Goal: Task Accomplishment & Management: Complete application form

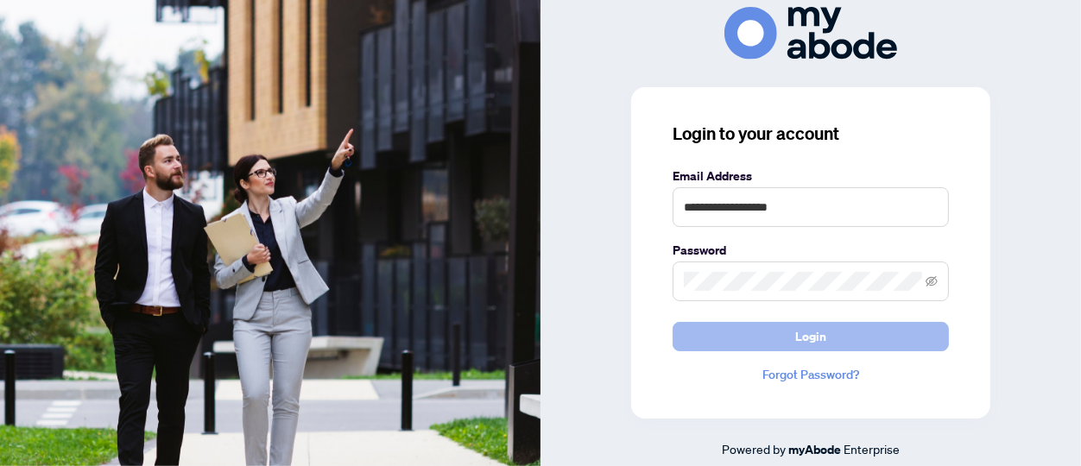
click at [811, 339] on span "Login" at bounding box center [810, 337] width 31 height 28
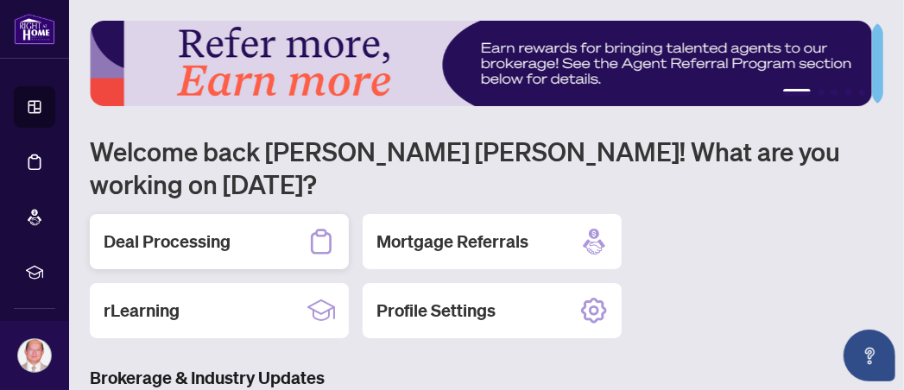
click at [318, 230] on icon at bounding box center [321, 242] width 21 height 25
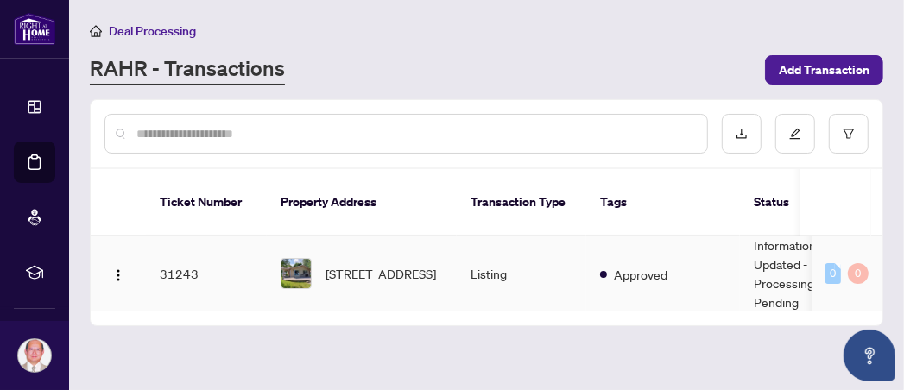
scroll to position [170, 0]
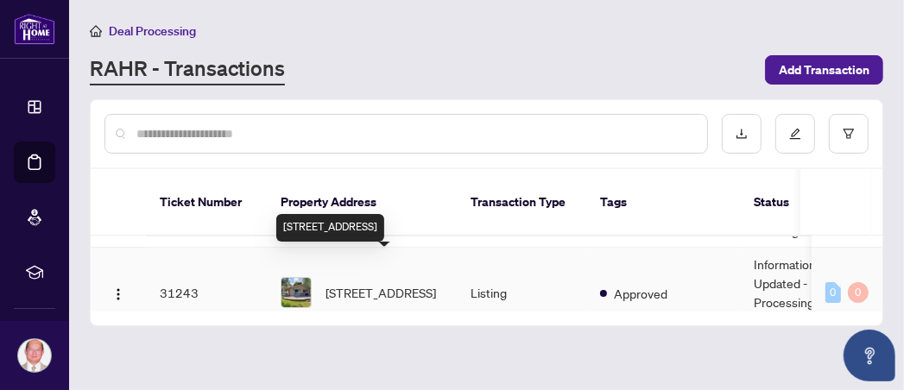
click at [377, 283] on span "[STREET_ADDRESS]" at bounding box center [381, 292] width 111 height 19
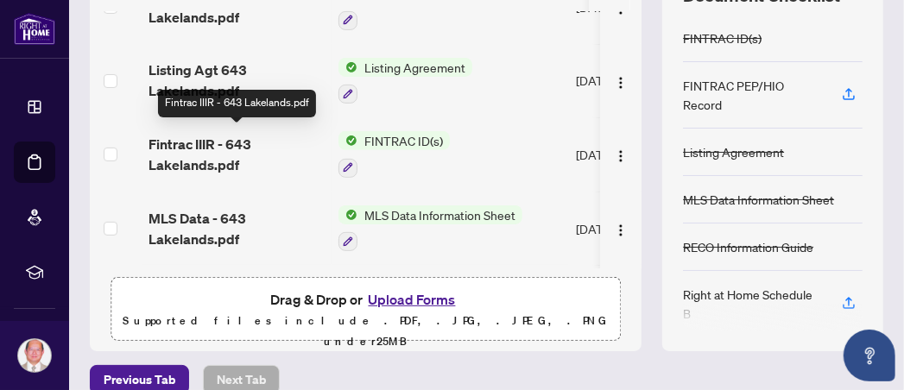
click at [231, 137] on span "Fintrac IIIR - 643 Lakelands.pdf" at bounding box center [237, 154] width 176 height 41
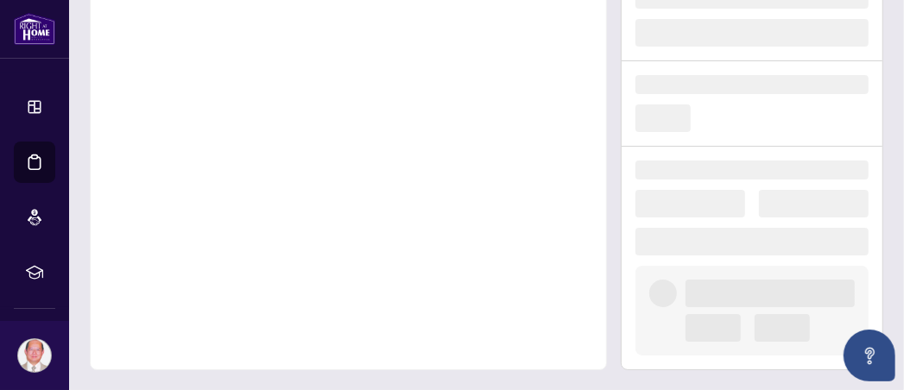
click at [231, 137] on div at bounding box center [348, 129] width 517 height 481
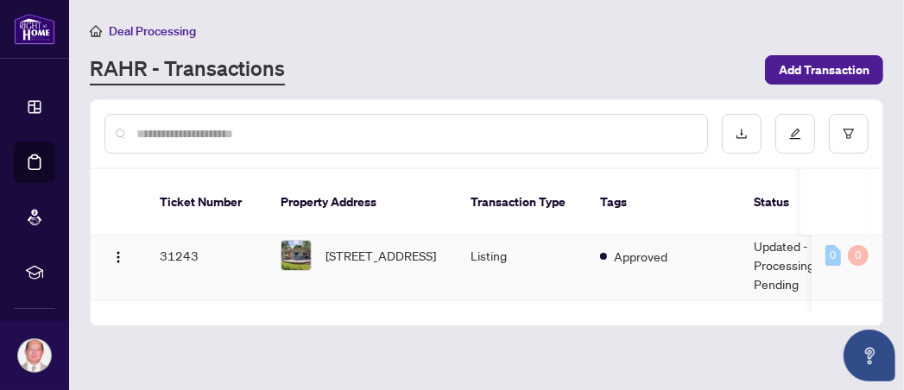
scroll to position [181, 0]
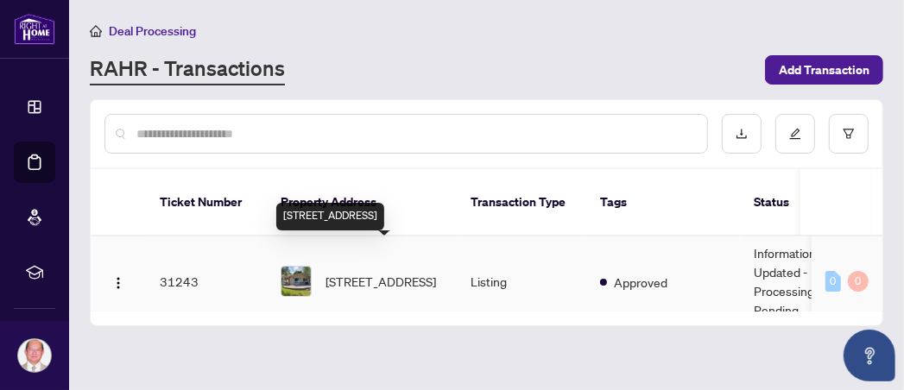
click at [402, 272] on span "[STREET_ADDRESS]" at bounding box center [381, 281] width 111 height 19
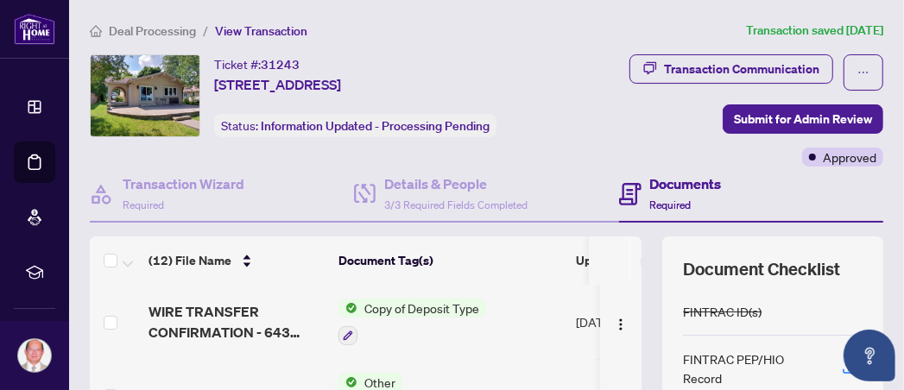
scroll to position [99, 0]
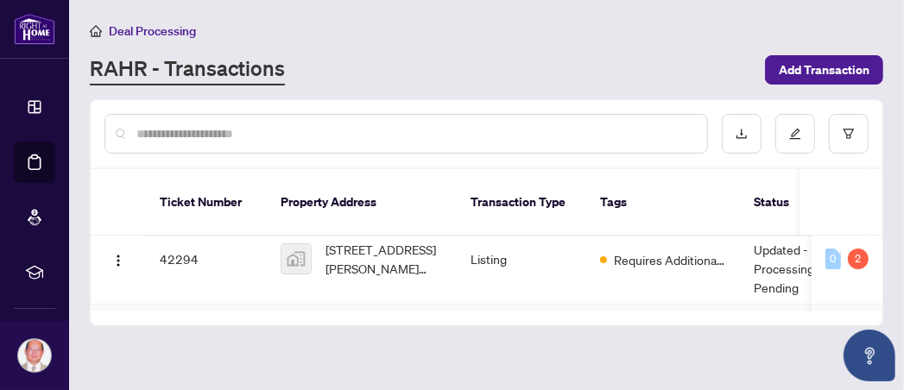
scroll to position [170, 0]
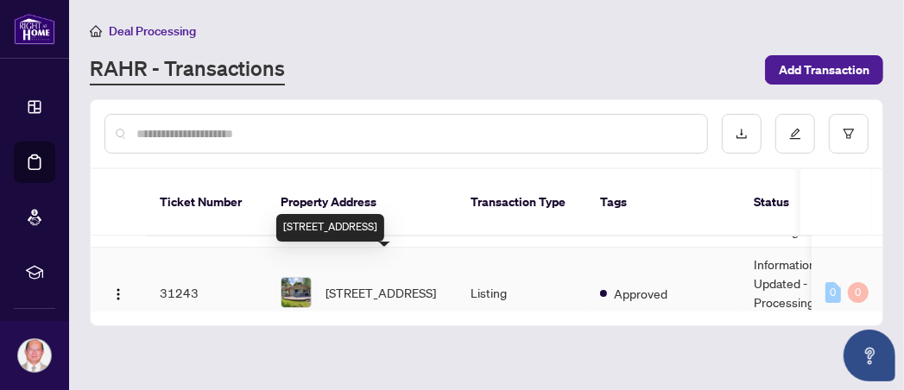
click at [360, 283] on span "[STREET_ADDRESS]" at bounding box center [381, 292] width 111 height 19
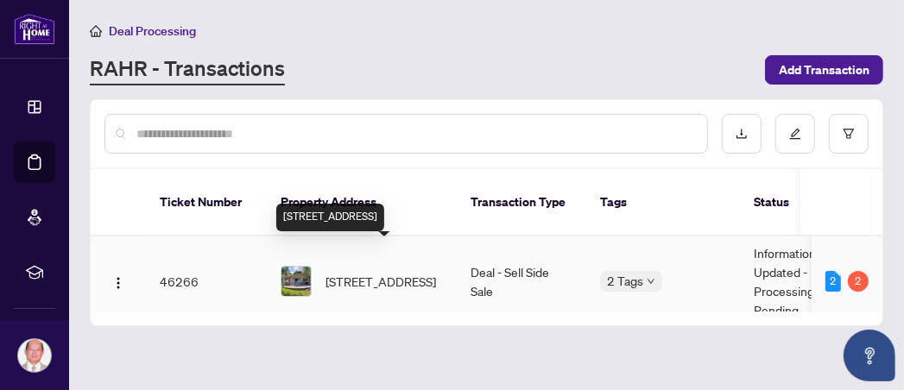
click at [399, 272] on span "[STREET_ADDRESS]" at bounding box center [381, 281] width 111 height 19
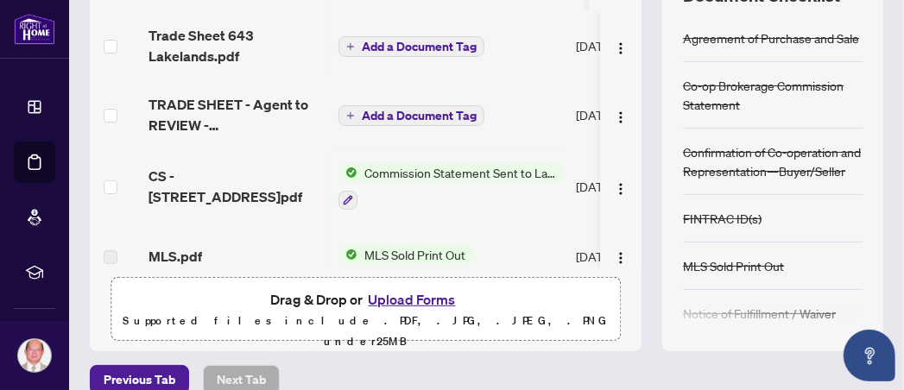
scroll to position [357, 0]
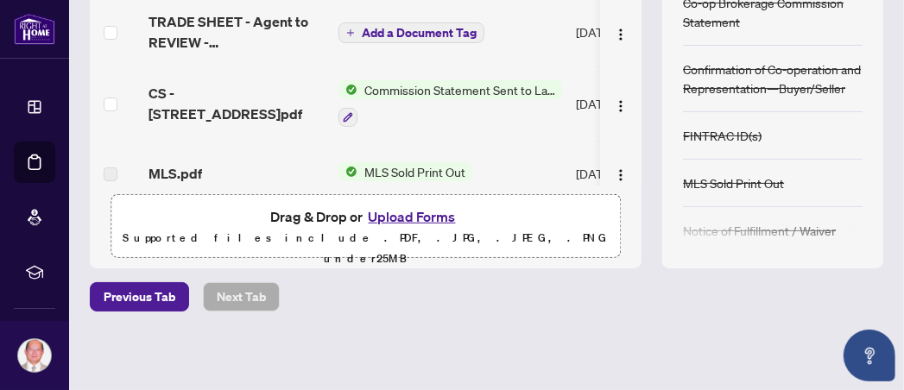
click at [409, 214] on button "Upload Forms" at bounding box center [413, 217] width 98 height 22
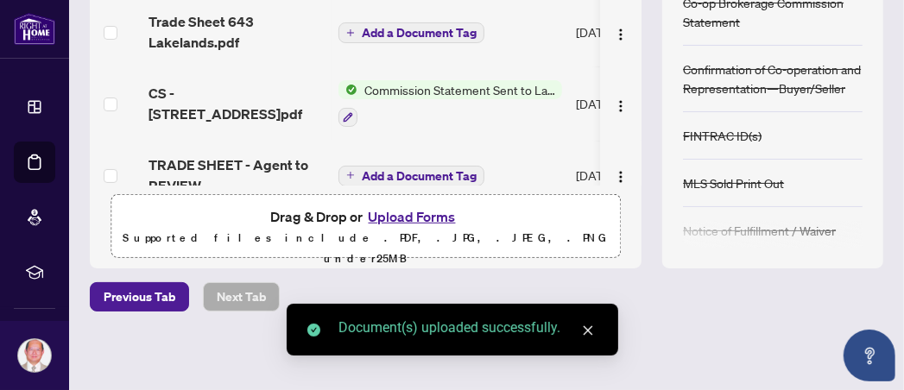
click at [589, 325] on icon "close" at bounding box center [588, 331] width 12 height 12
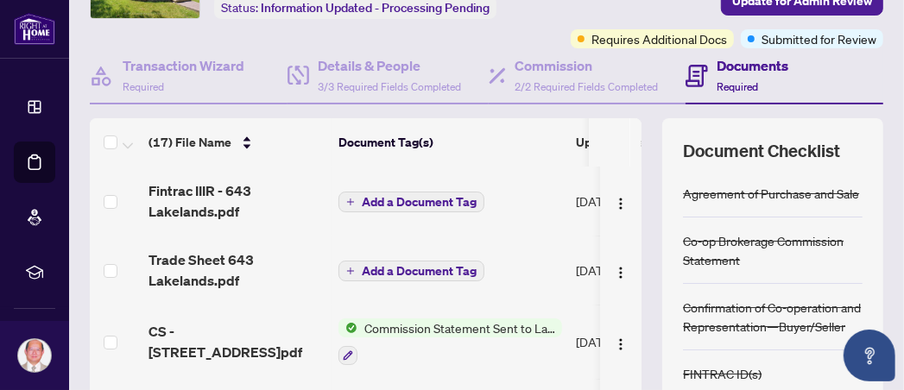
scroll to position [0, 0]
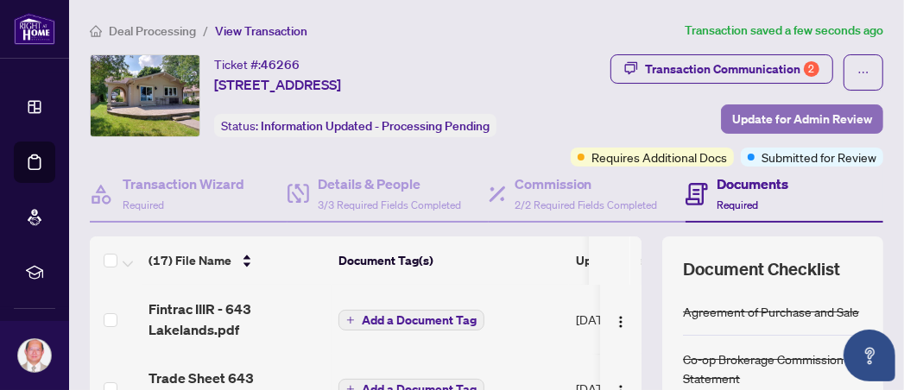
click at [784, 117] on span "Update for Admin Review" at bounding box center [802, 119] width 140 height 28
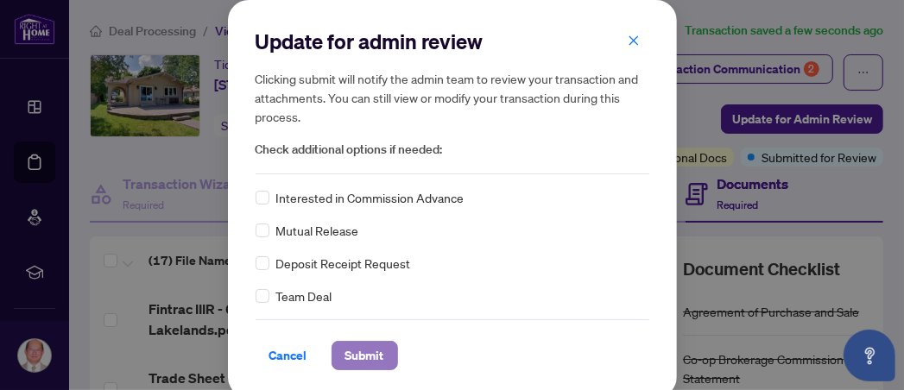
click at [352, 355] on span "Submit" at bounding box center [364, 356] width 39 height 28
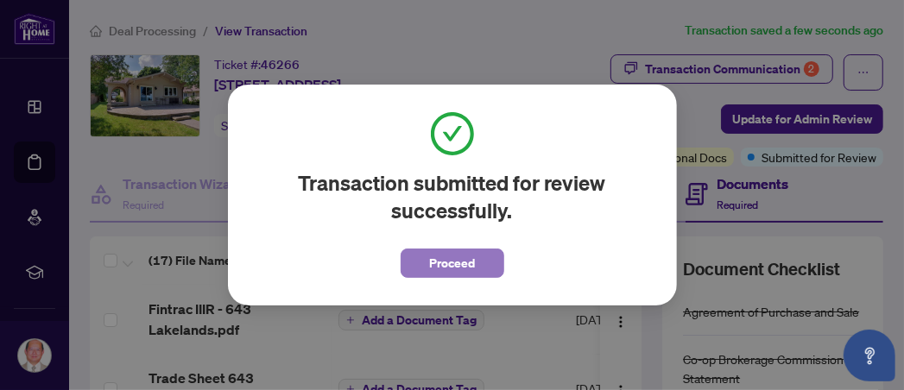
click at [448, 264] on span "Proceed" at bounding box center [452, 264] width 46 height 28
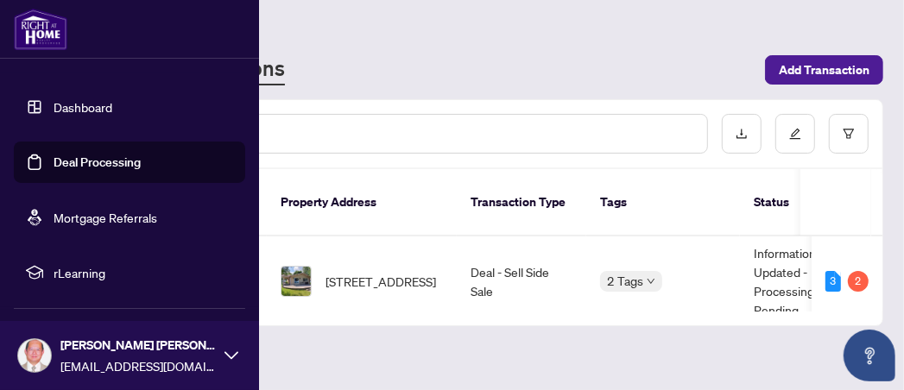
click at [29, 348] on img at bounding box center [34, 355] width 33 height 33
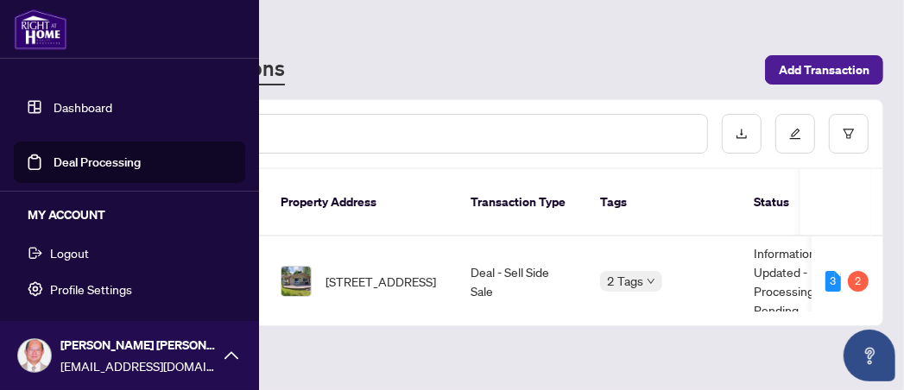
click at [70, 251] on span "Logout" at bounding box center [69, 253] width 39 height 28
